Goal: Task Accomplishment & Management: Manage account settings

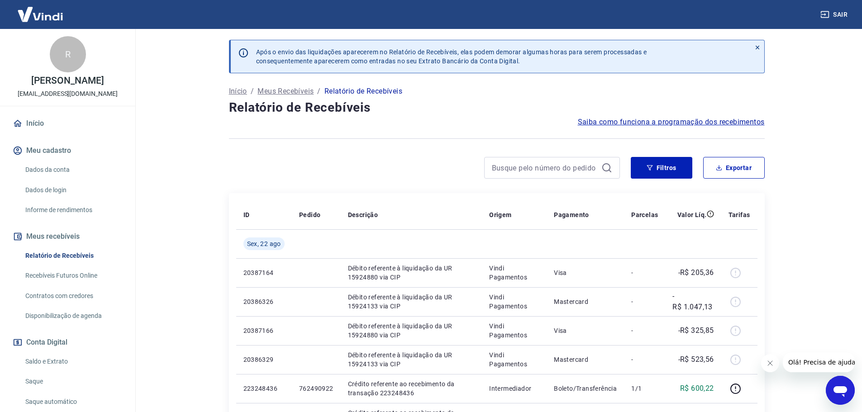
click at [768, 361] on icon "Fechar mensagem da empresa" at bounding box center [769, 363] width 7 height 7
click at [32, 370] on link "Saldo e Extrato" at bounding box center [73, 361] width 103 height 19
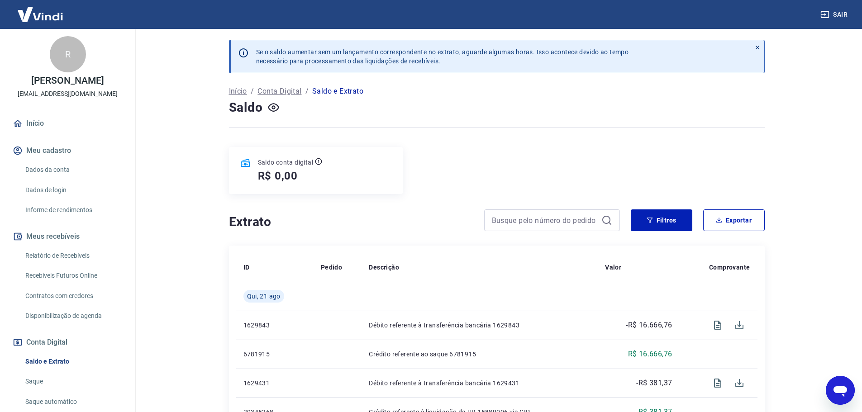
click at [756, 45] on icon at bounding box center [757, 47] width 6 height 6
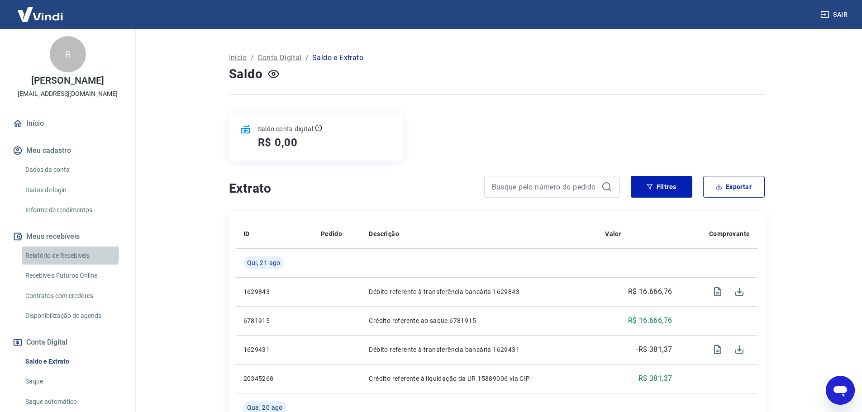
click at [65, 264] on link "Relatório de Recebíveis" at bounding box center [73, 256] width 103 height 19
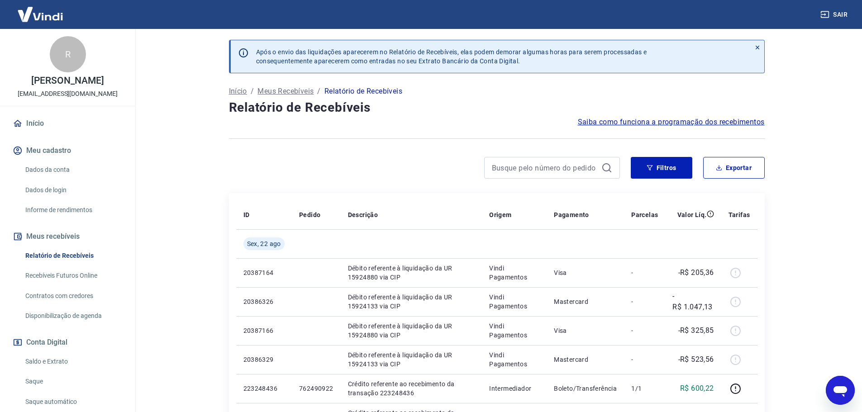
click at [755, 47] on icon at bounding box center [757, 47] width 6 height 6
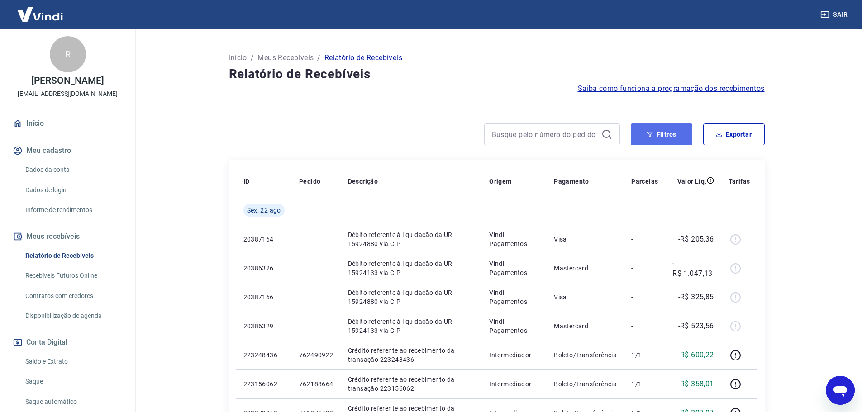
click at [663, 129] on button "Filtros" at bounding box center [662, 135] width 62 height 22
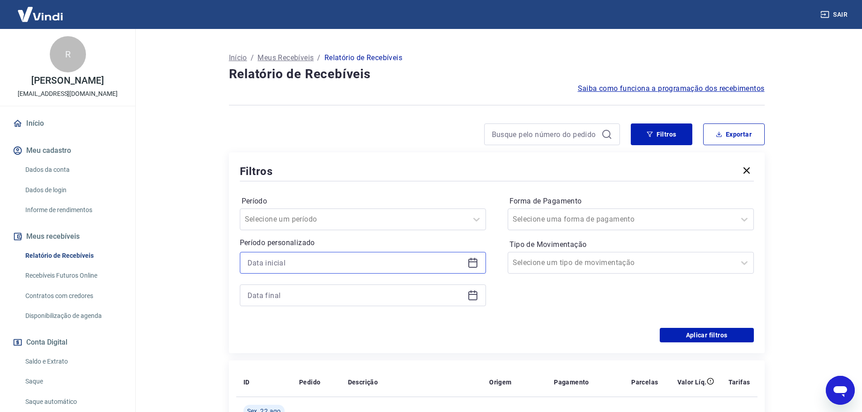
click at [281, 264] on input at bounding box center [355, 263] width 216 height 14
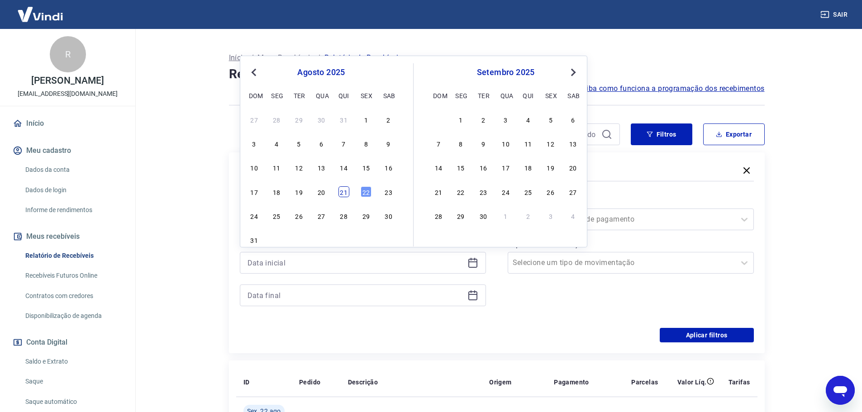
click at [346, 195] on div "21" at bounding box center [343, 191] width 11 height 11
type input "[DATE]"
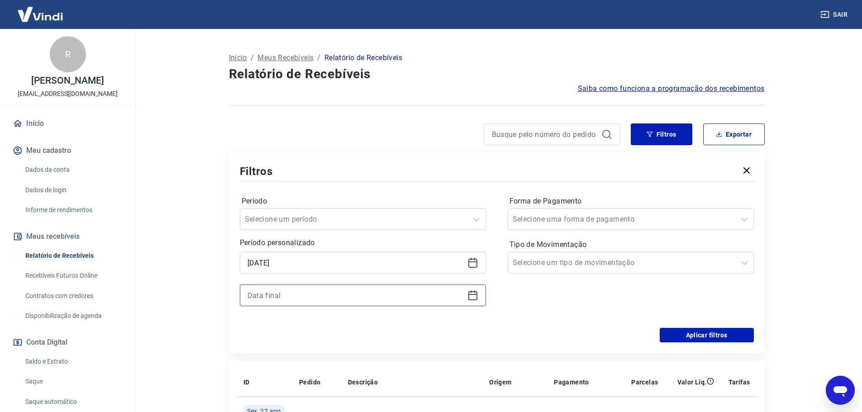
click at [293, 292] on input at bounding box center [355, 296] width 216 height 14
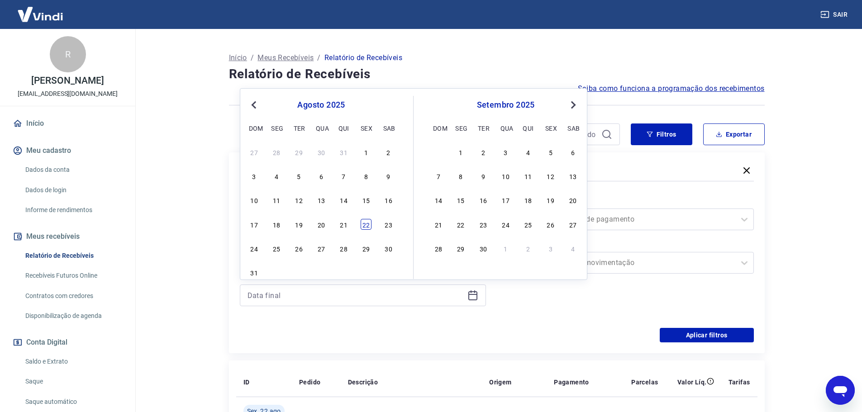
click at [370, 223] on div "22" at bounding box center [366, 224] width 11 height 11
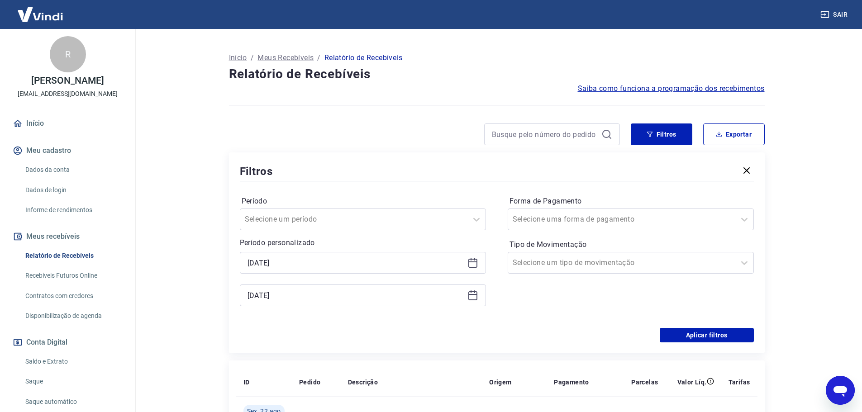
type input "[DATE]"
click at [712, 338] on button "Aplicar filtros" at bounding box center [707, 335] width 94 height 14
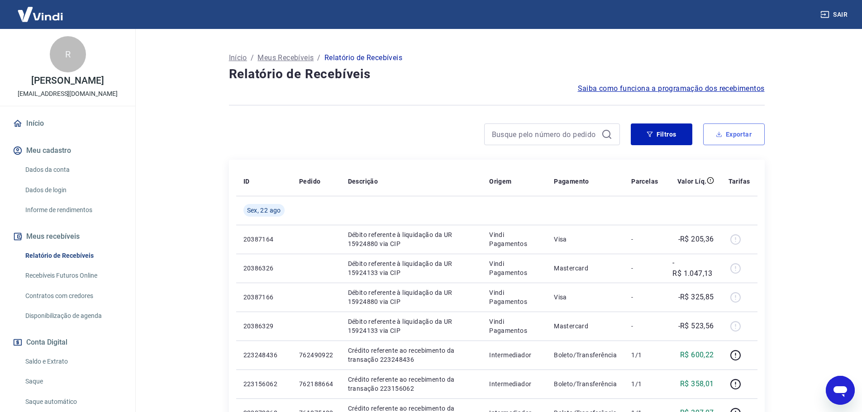
click at [721, 127] on button "Exportar" at bounding box center [734, 135] width 62 height 22
type input "[DATE]"
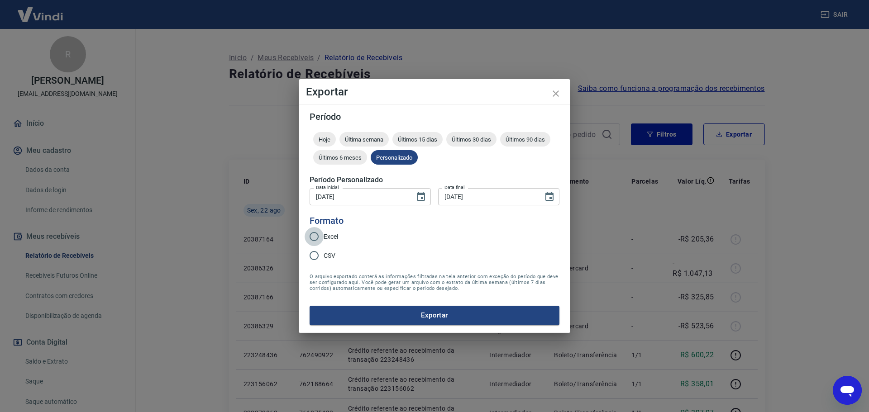
click at [322, 235] on input "Excel" at bounding box center [313, 236] width 19 height 19
radio input "true"
click at [386, 313] on button "Exportar" at bounding box center [434, 315] width 250 height 19
